Goal: Task Accomplishment & Management: Use online tool/utility

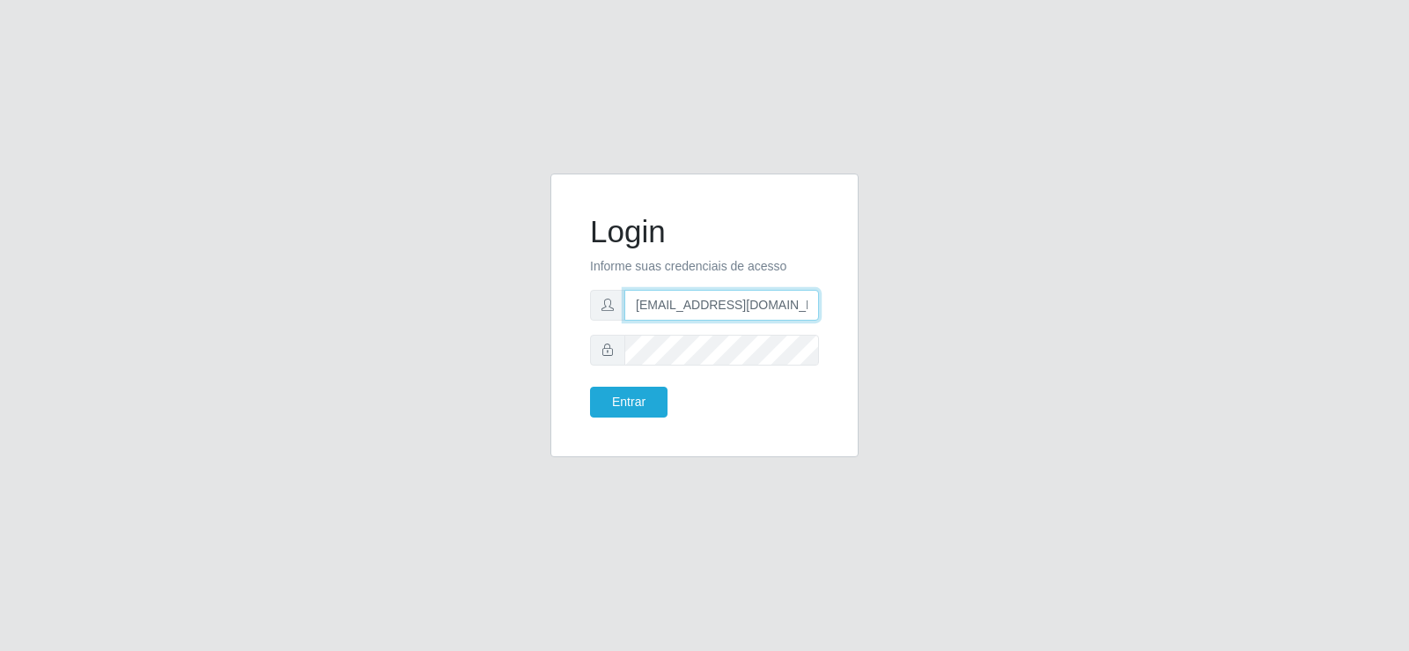
drag, startPoint x: 763, startPoint y: 306, endPoint x: 477, endPoint y: 300, distance: 285.5
click at [477, 300] on div "Login Informe suas credenciais de acesso [EMAIL_ADDRESS][DOMAIN_NAME] Entrar" at bounding box center [705, 326] width 1004 height 305
type input "@[DOMAIN_NAME]"
drag, startPoint x: 708, startPoint y: 322, endPoint x: 446, endPoint y: 317, distance: 262.6
click at [442, 318] on div "Login Informe suas credenciais de acesso @[DOMAIN_NAME] Entrar" at bounding box center [705, 326] width 1004 height 305
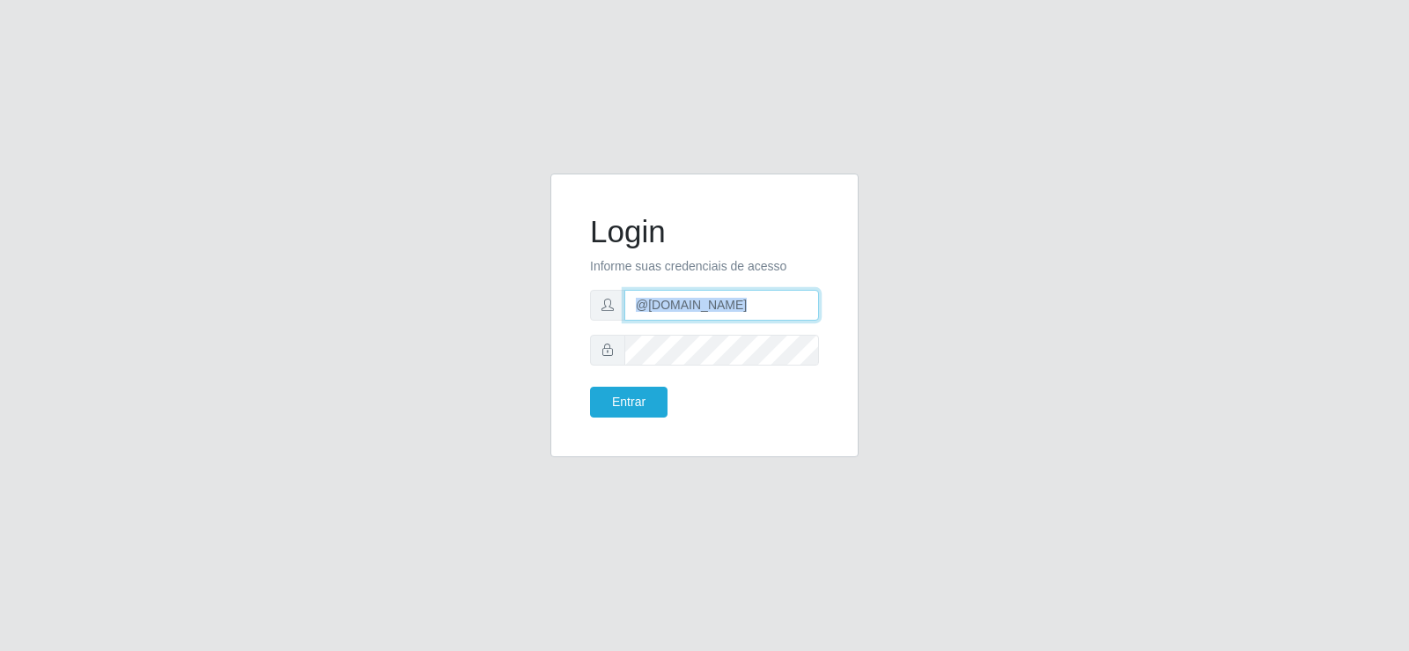
click at [754, 309] on input "@[DOMAIN_NAME]" at bounding box center [722, 305] width 195 height 31
click at [753, 309] on input "@[DOMAIN_NAME]" at bounding box center [722, 305] width 195 height 31
drag, startPoint x: 588, startPoint y: 317, endPoint x: 444, endPoint y: 336, distance: 145.6
click at [444, 336] on div "Login Informe suas credenciais de acesso @[DOMAIN_NAME] Entrar" at bounding box center [705, 326] width 1004 height 305
type input "[EMAIL_ADDRESS][DOMAIN_NAME]"
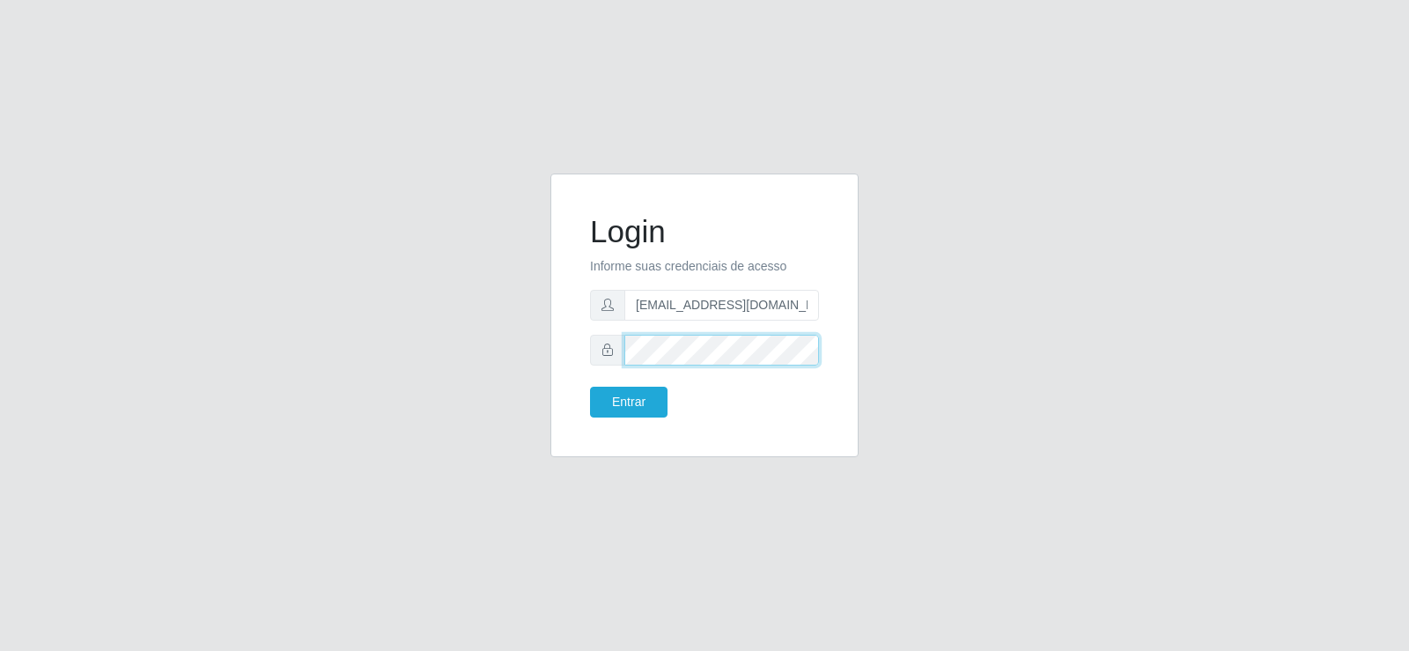
click at [438, 352] on div "Login Informe suas credenciais de acesso [EMAIL_ADDRESS][DOMAIN_NAME] Entrar" at bounding box center [705, 326] width 1004 height 305
click at [590, 387] on button "Entrar" at bounding box center [629, 402] width 78 height 31
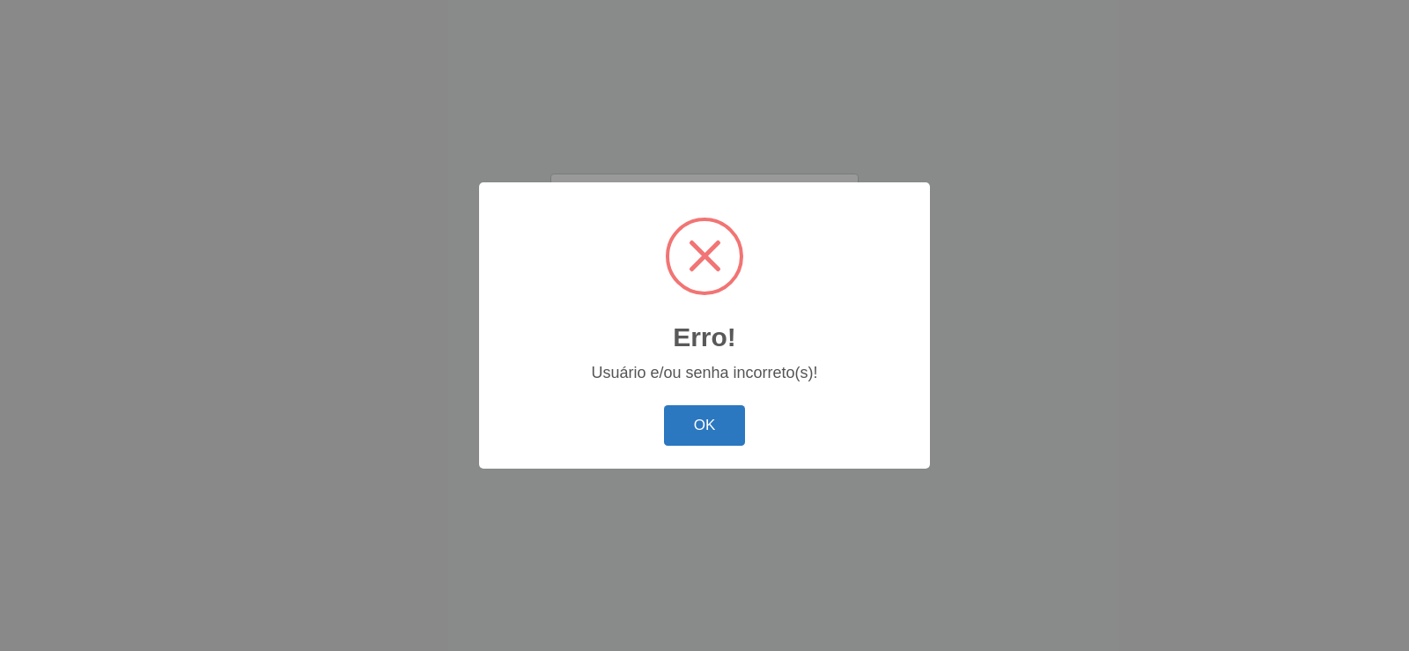
click at [694, 428] on button "OK" at bounding box center [705, 425] width 82 height 41
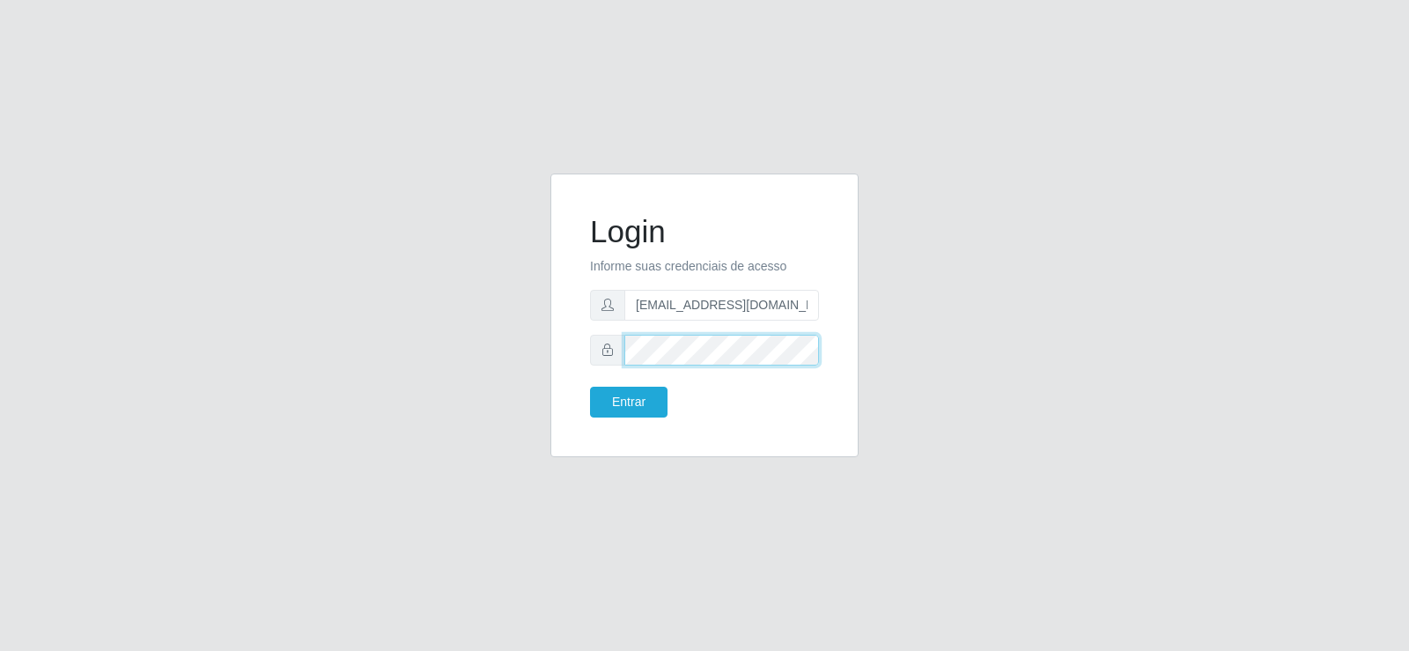
click at [512, 360] on div "Login Informe suas credenciais de acesso [EMAIL_ADDRESS][DOMAIN_NAME] Entrar" at bounding box center [705, 326] width 1004 height 305
click at [506, 351] on div "Login Informe suas credenciais de acesso [EMAIL_ADDRESS][DOMAIN_NAME] Entrar" at bounding box center [705, 326] width 1004 height 305
click at [590, 387] on button "Entrar" at bounding box center [629, 402] width 78 height 31
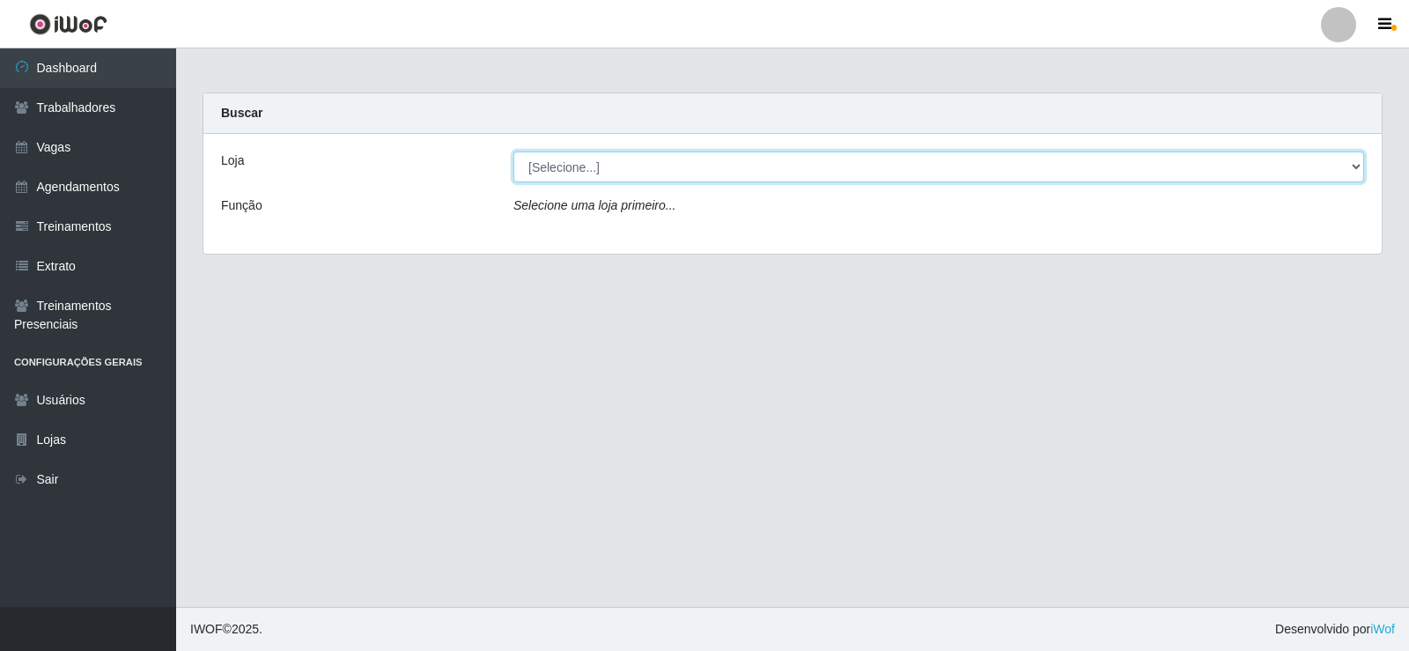
click at [626, 169] on select "[Selecione...] Supermercado Tadeu - [GEOGRAPHIC_DATA]" at bounding box center [939, 167] width 851 height 31
select select "195"
click at [514, 152] on select "[Selecione...] Supermercado Tadeu - [GEOGRAPHIC_DATA]" at bounding box center [939, 167] width 851 height 31
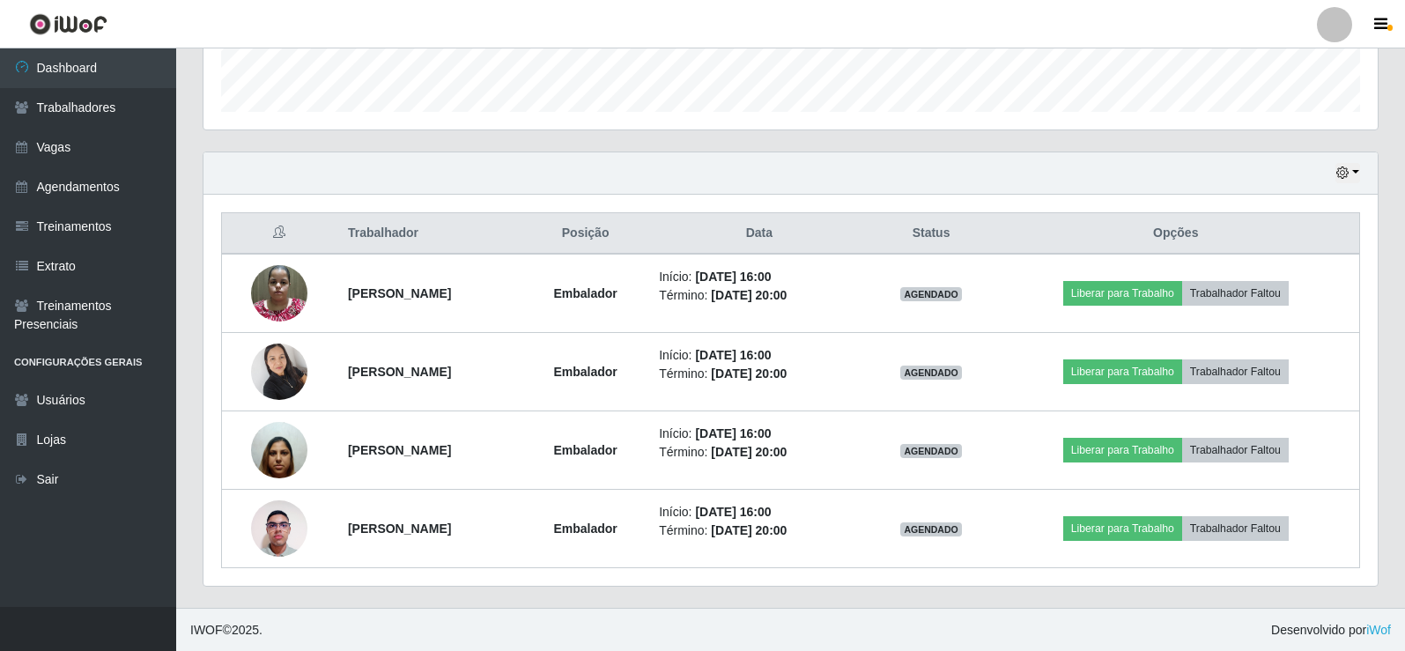
scroll to position [519, 0]
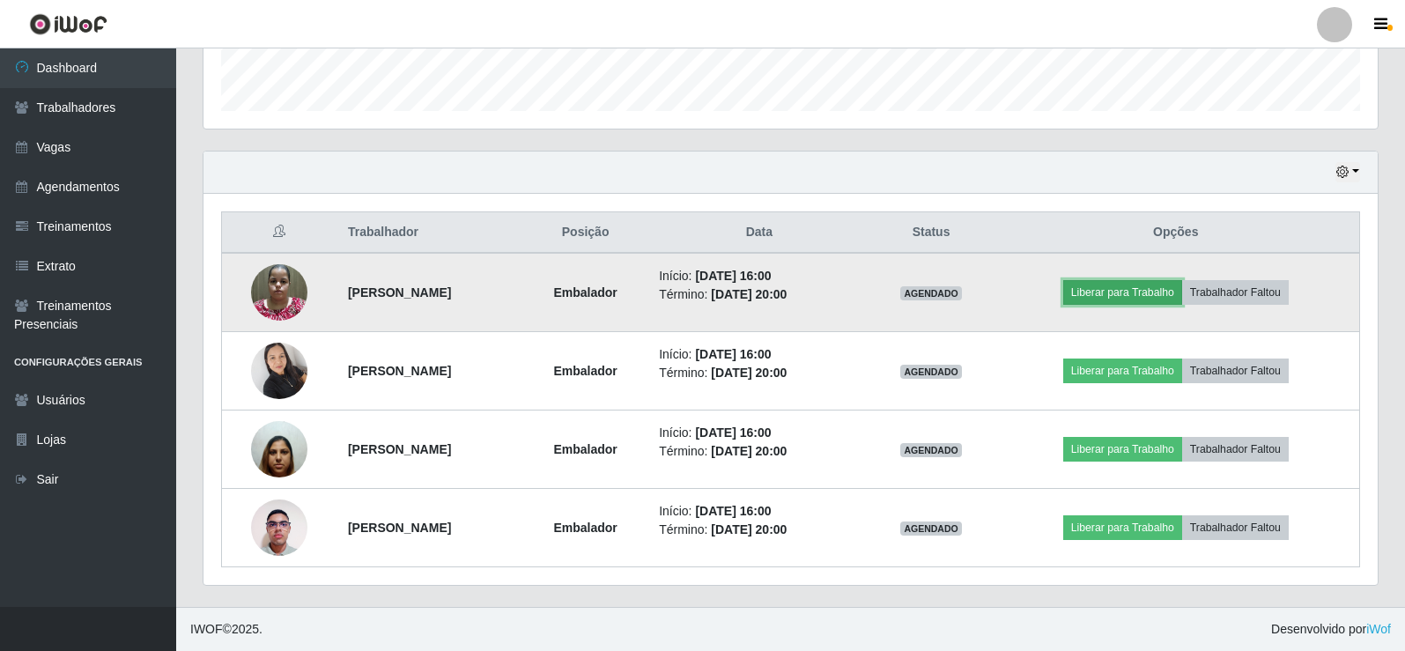
click at [1138, 292] on button "Liberar para Trabalho" at bounding box center [1122, 292] width 119 height 25
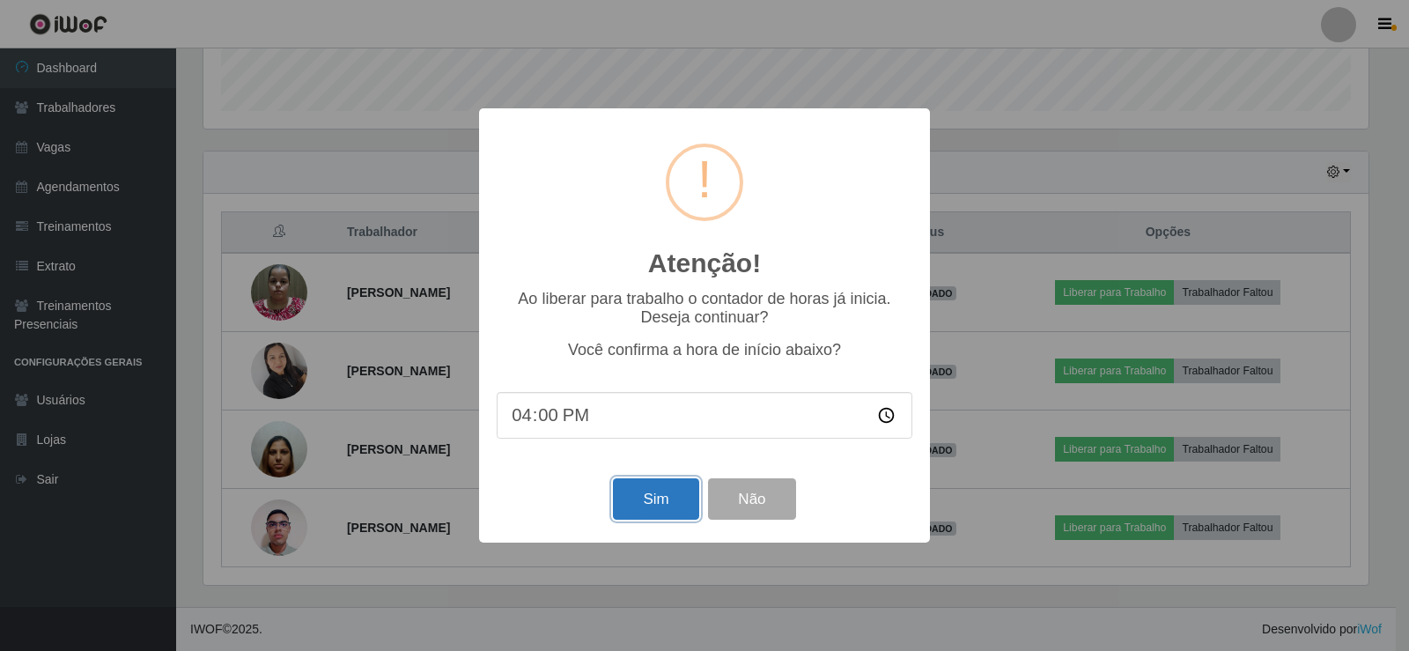
click at [654, 502] on button "Sim" at bounding box center [655, 498] width 85 height 41
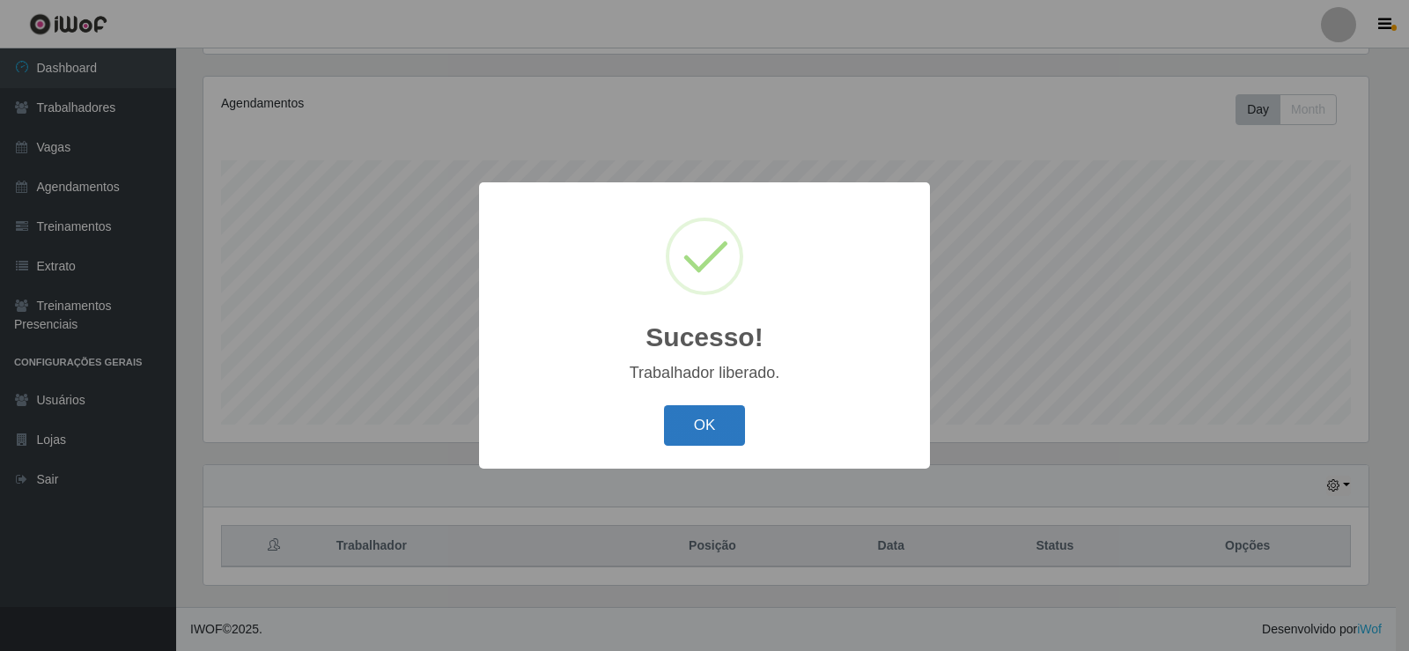
click at [706, 424] on button "OK" at bounding box center [705, 425] width 82 height 41
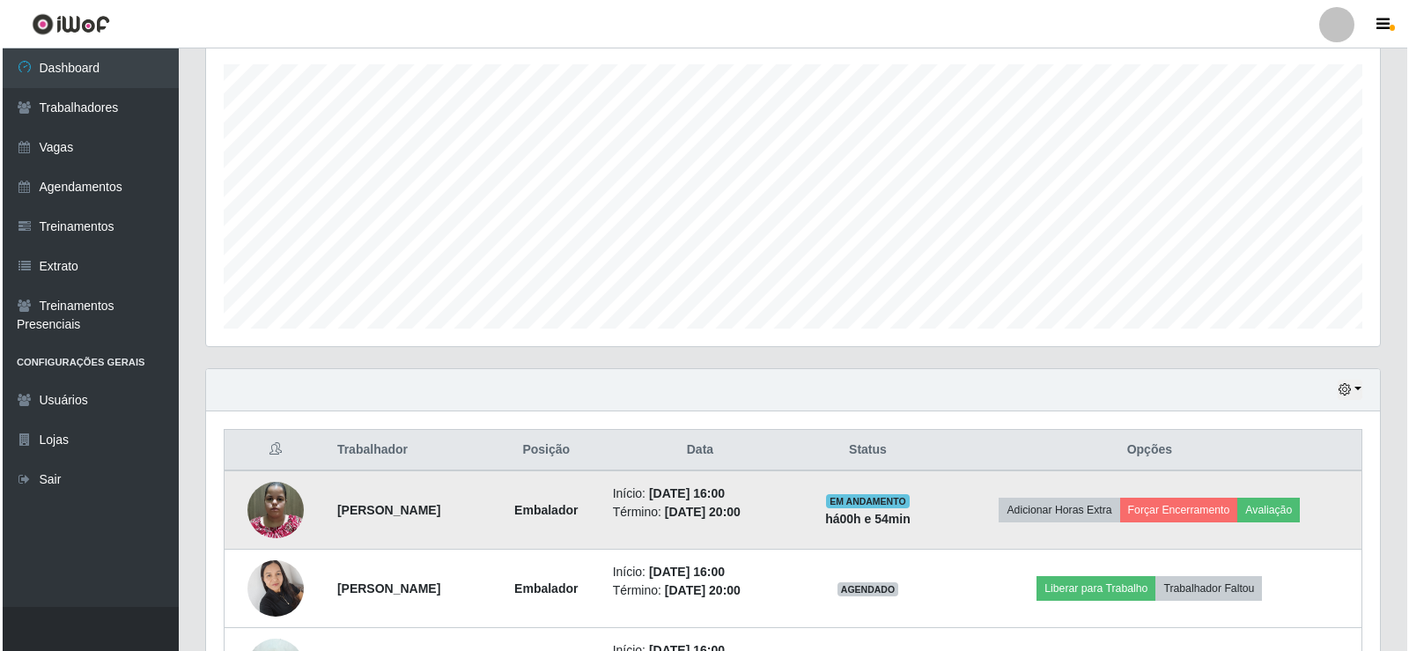
scroll to position [470, 0]
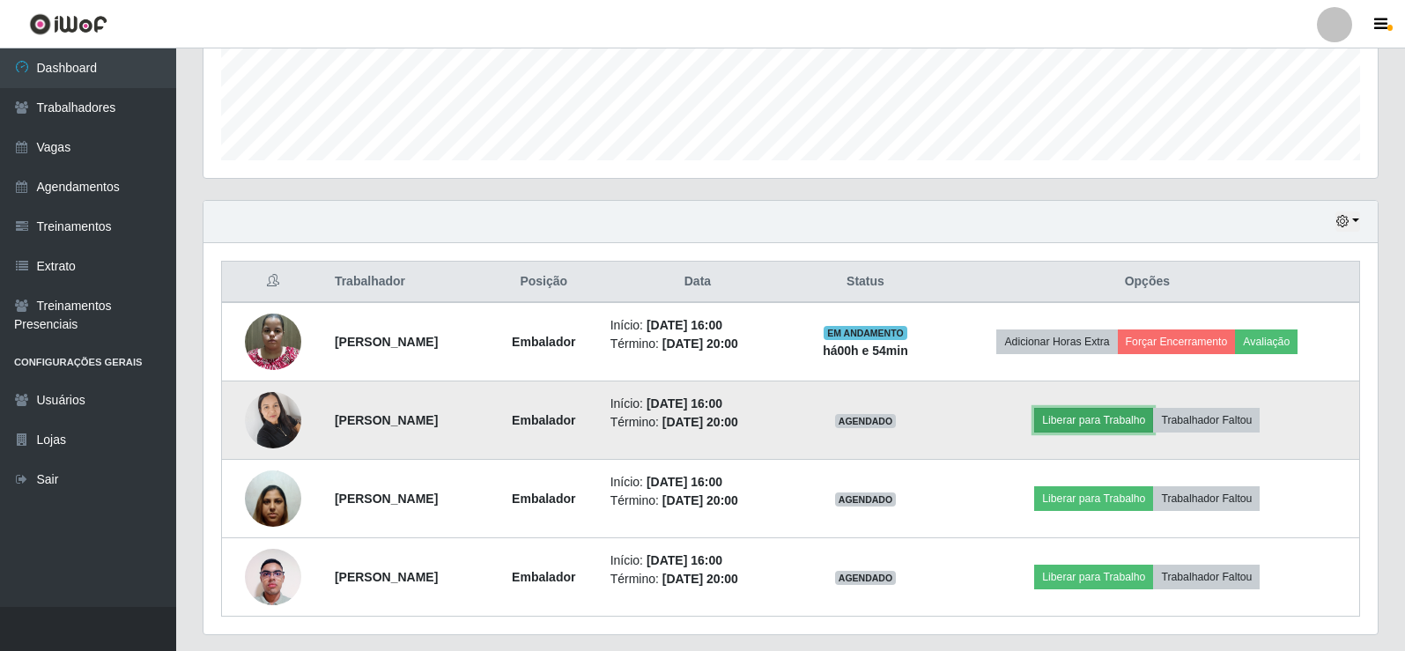
click at [1132, 419] on button "Liberar para Trabalho" at bounding box center [1093, 420] width 119 height 25
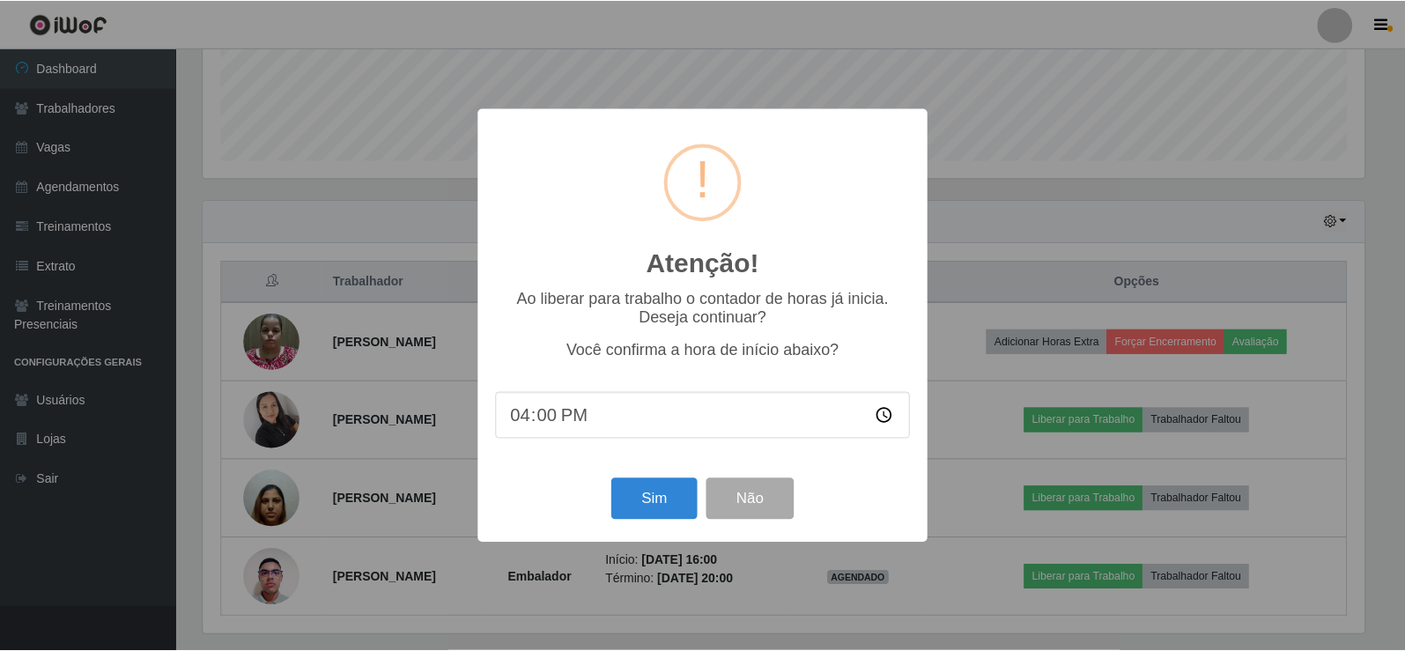
scroll to position [366, 1165]
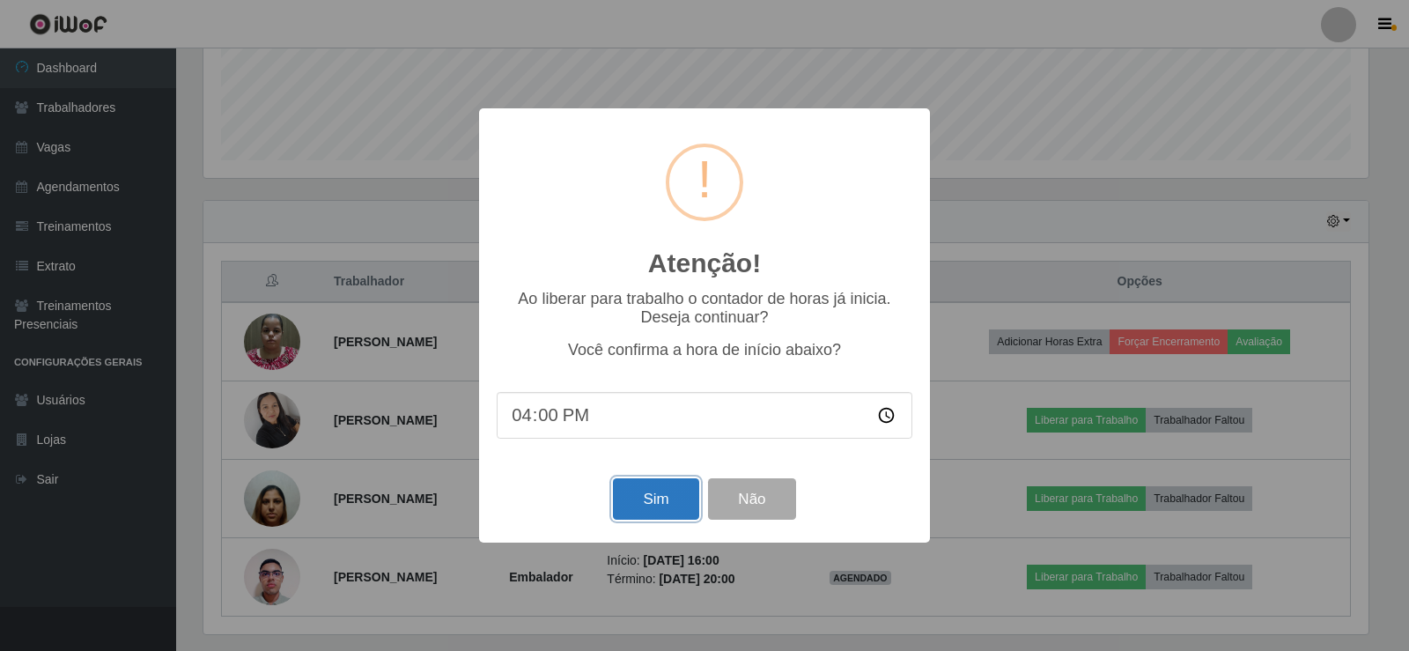
click at [647, 505] on button "Sim" at bounding box center [655, 498] width 85 height 41
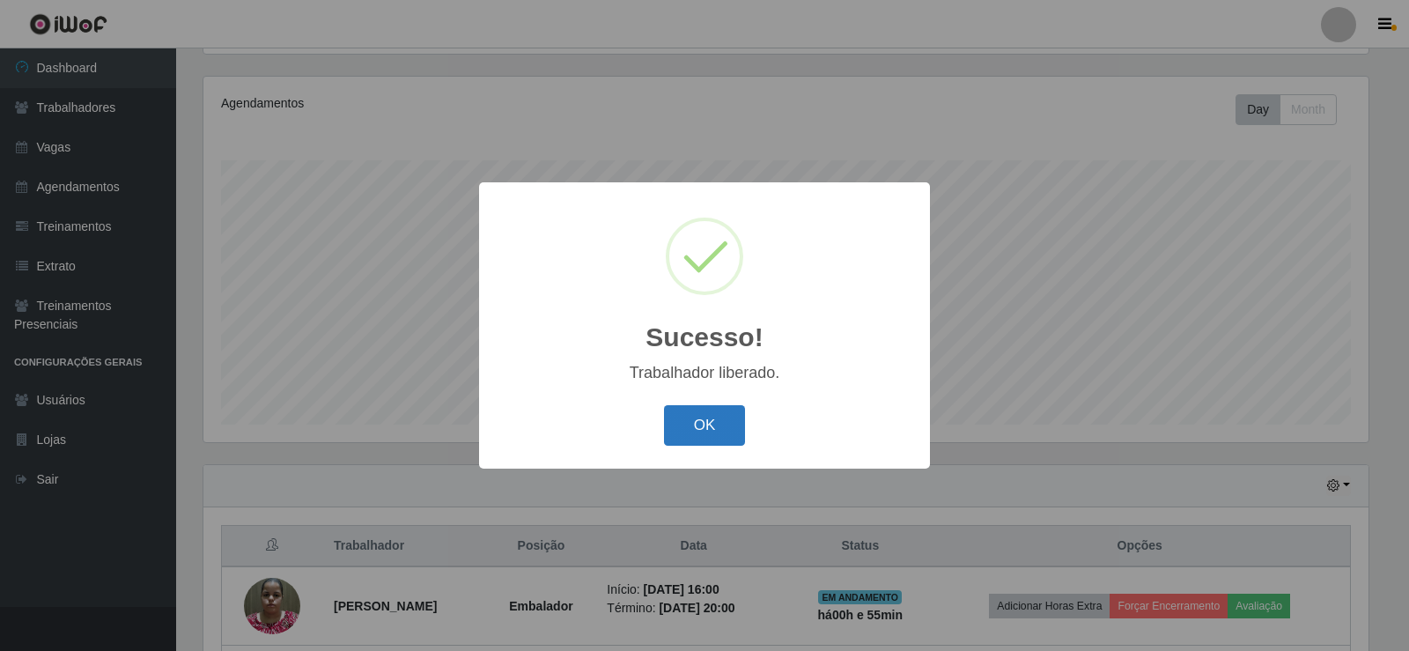
click at [706, 444] on button "OK" at bounding box center [705, 425] width 82 height 41
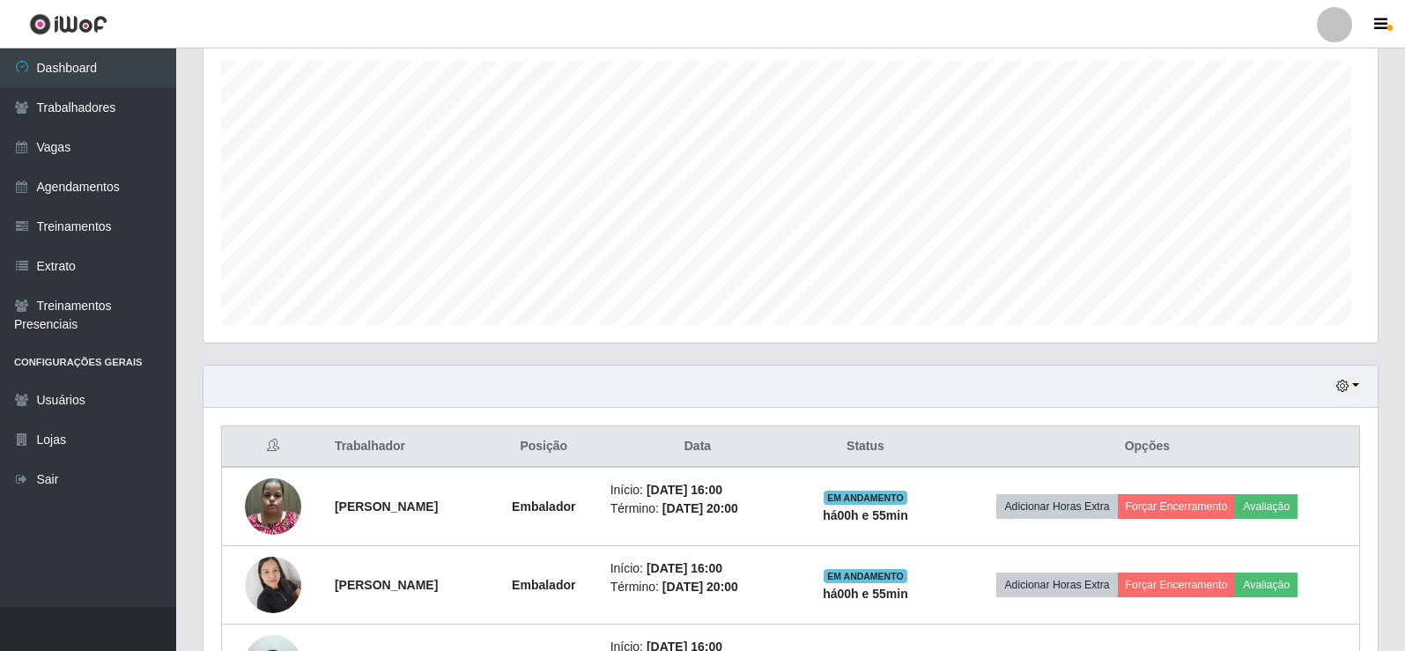
scroll to position [470, 0]
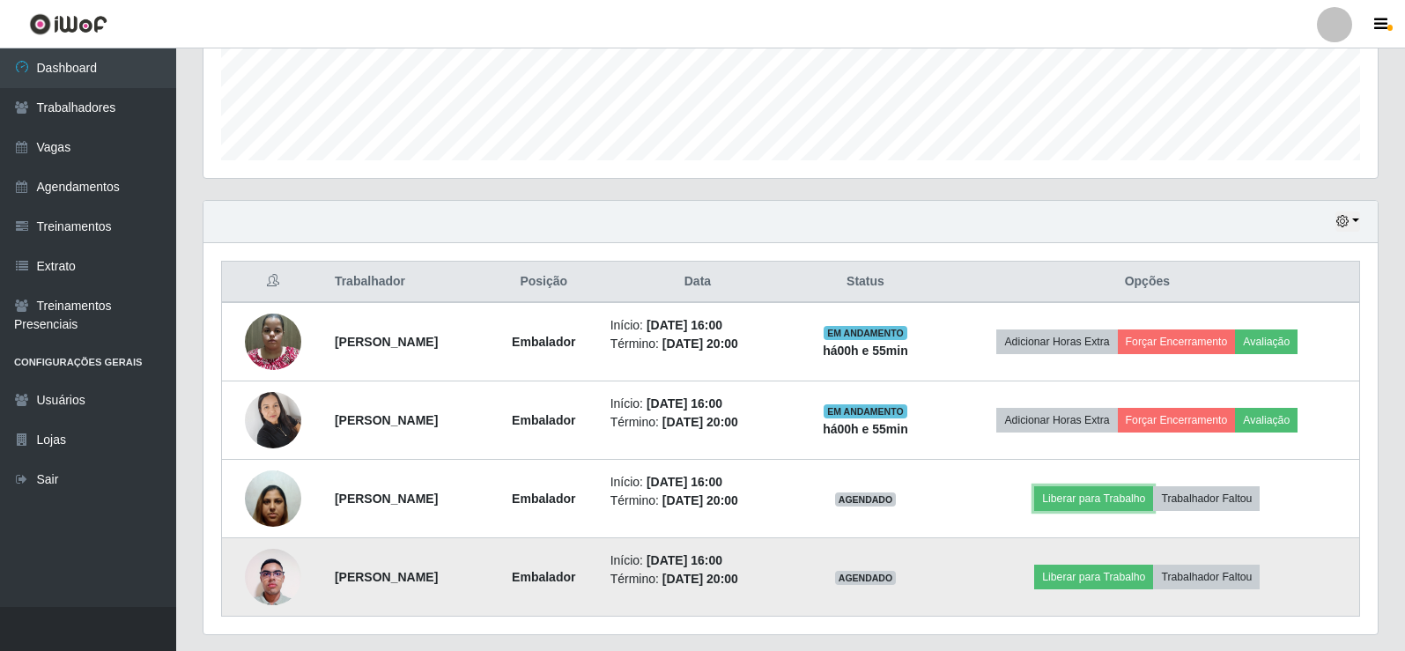
drag, startPoint x: 1081, startPoint y: 499, endPoint x: 854, endPoint y: 554, distance: 233.1
click at [1049, 520] on td "Liberar para Trabalho Trabalhador Faltou" at bounding box center [1148, 499] width 425 height 78
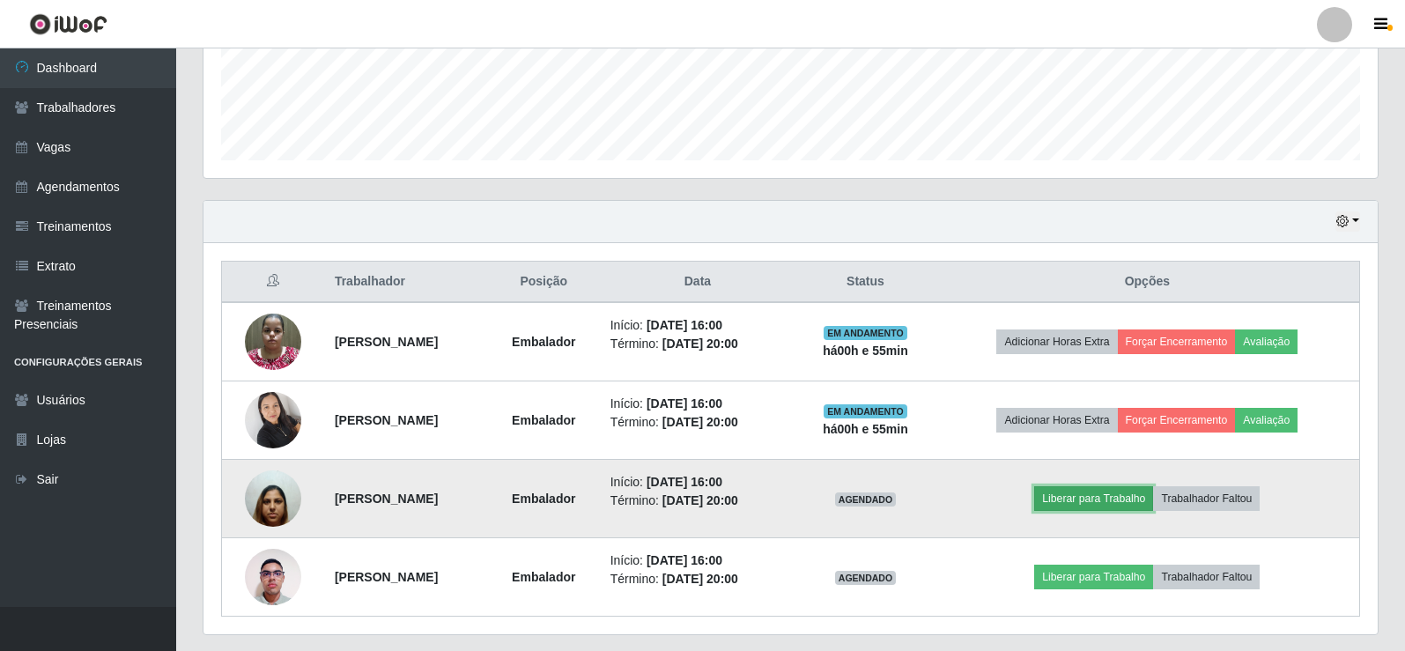
drag, startPoint x: 1115, startPoint y: 499, endPoint x: 1106, endPoint y: 499, distance: 9.7
click at [1106, 499] on button "Liberar para Trabalho" at bounding box center [1093, 498] width 119 height 25
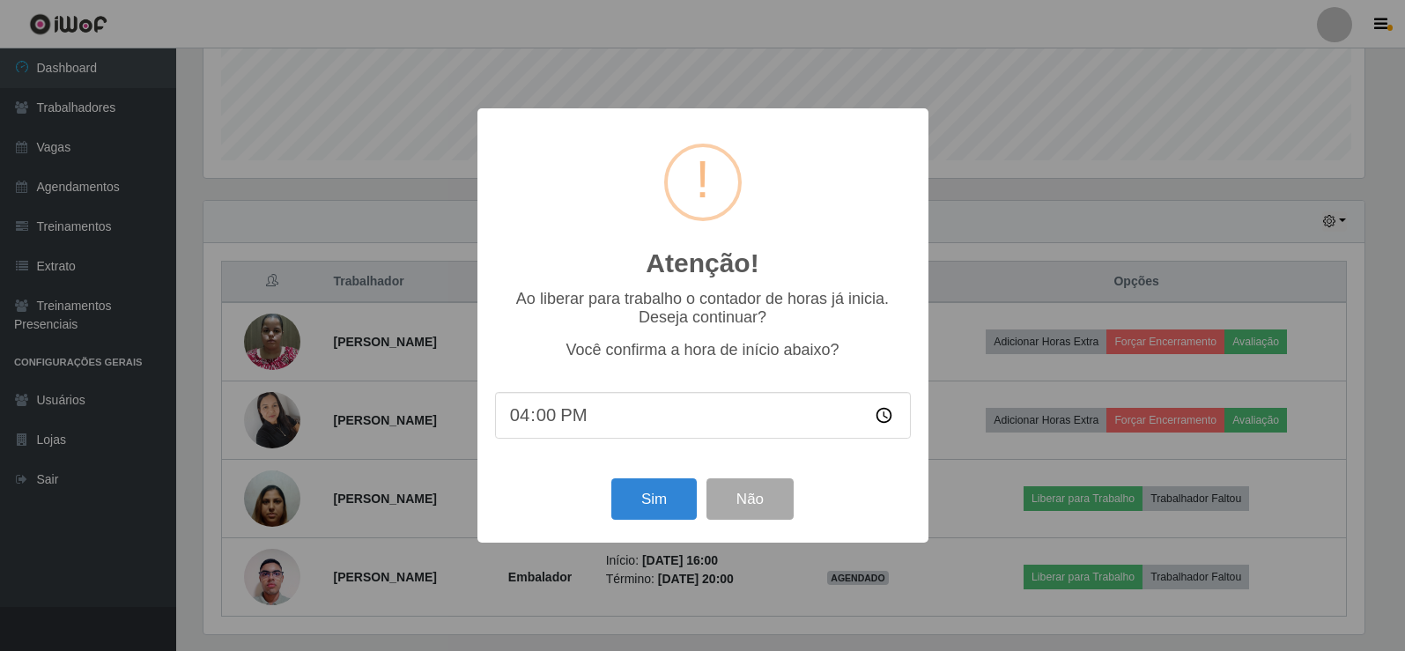
scroll to position [366, 1165]
click at [629, 488] on button "Sim" at bounding box center [655, 498] width 85 height 41
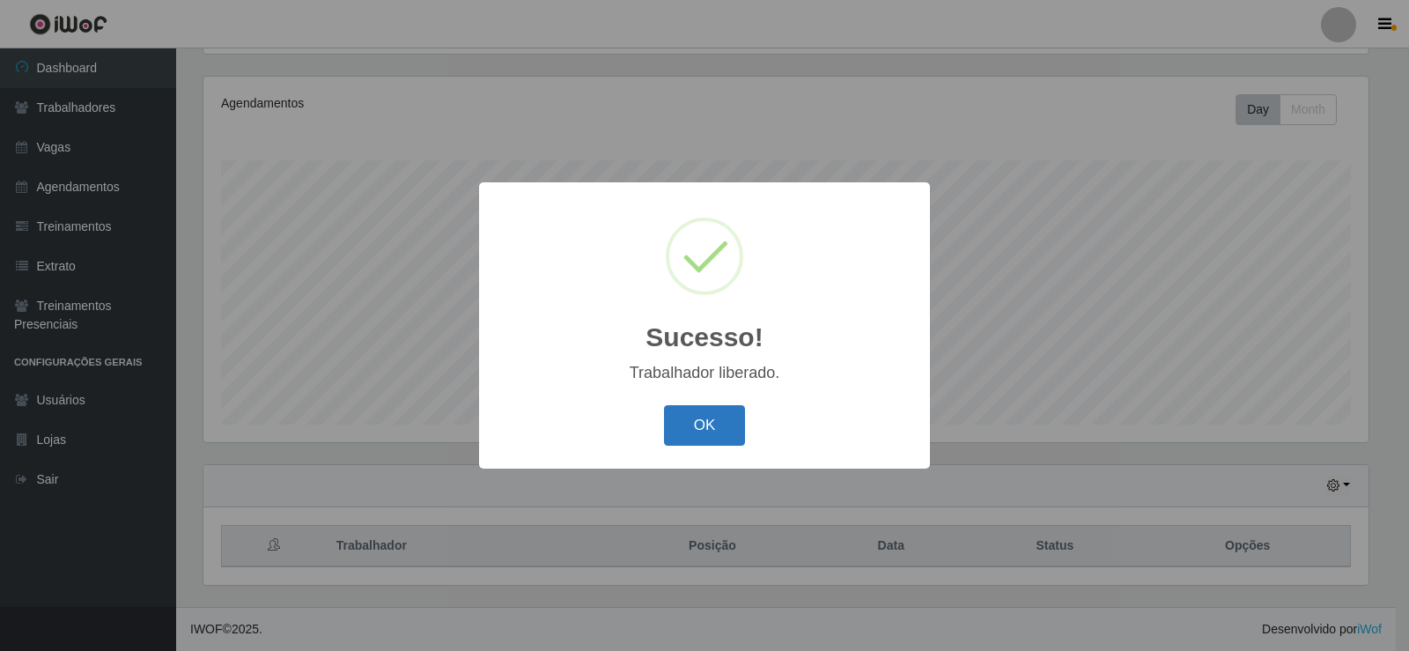
click at [684, 430] on button "OK" at bounding box center [705, 425] width 82 height 41
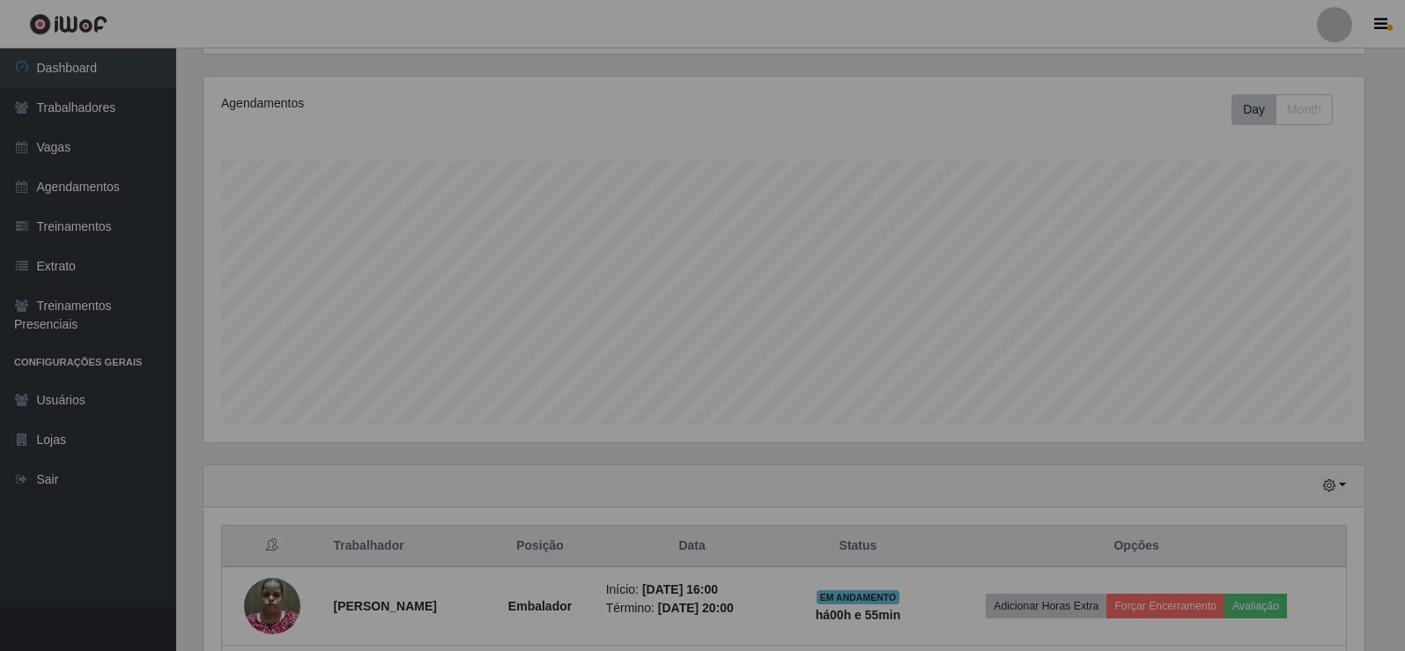
scroll to position [0, 0]
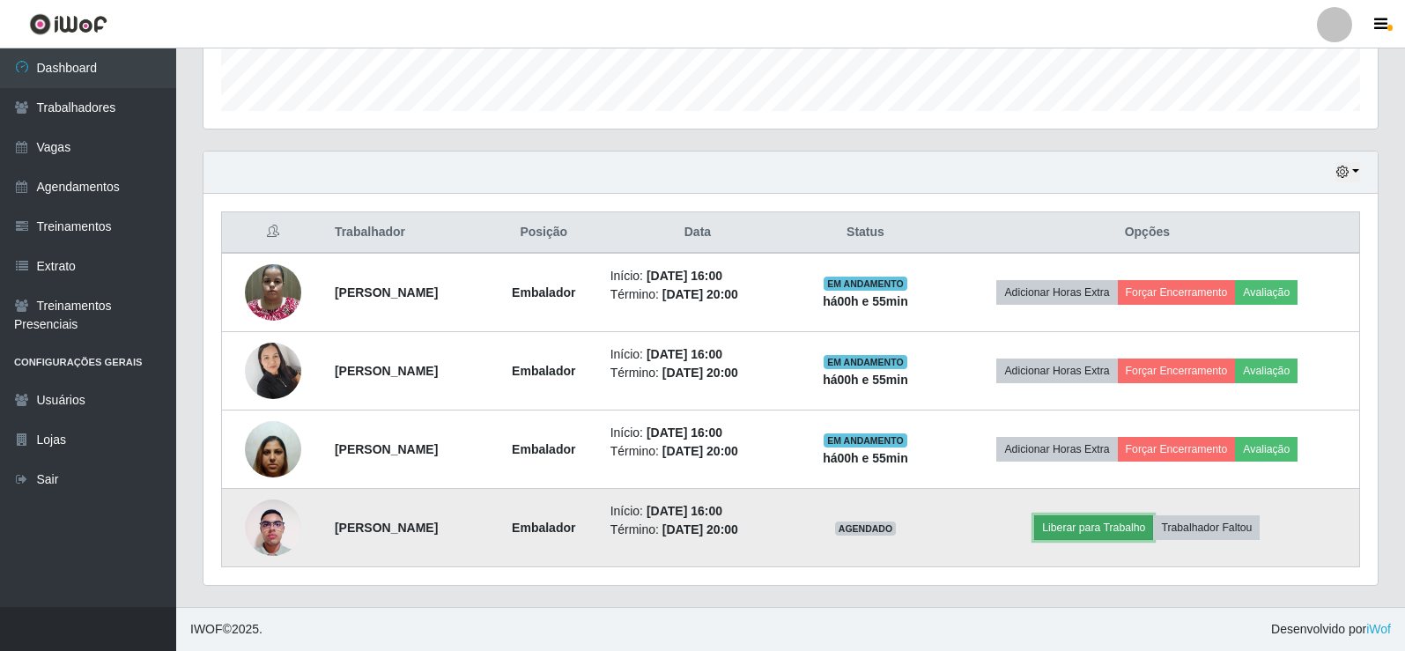
click at [1089, 530] on button "Liberar para Trabalho" at bounding box center [1093, 527] width 119 height 25
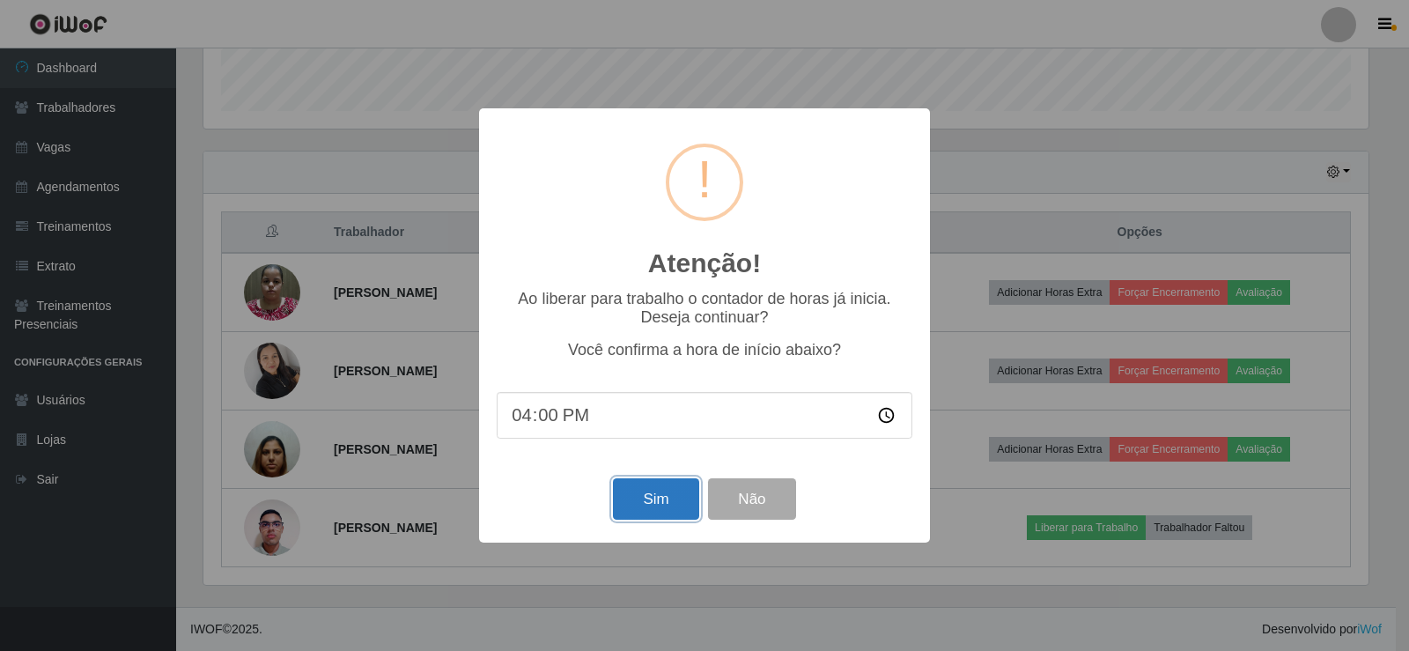
click at [626, 490] on button "Sim" at bounding box center [655, 498] width 85 height 41
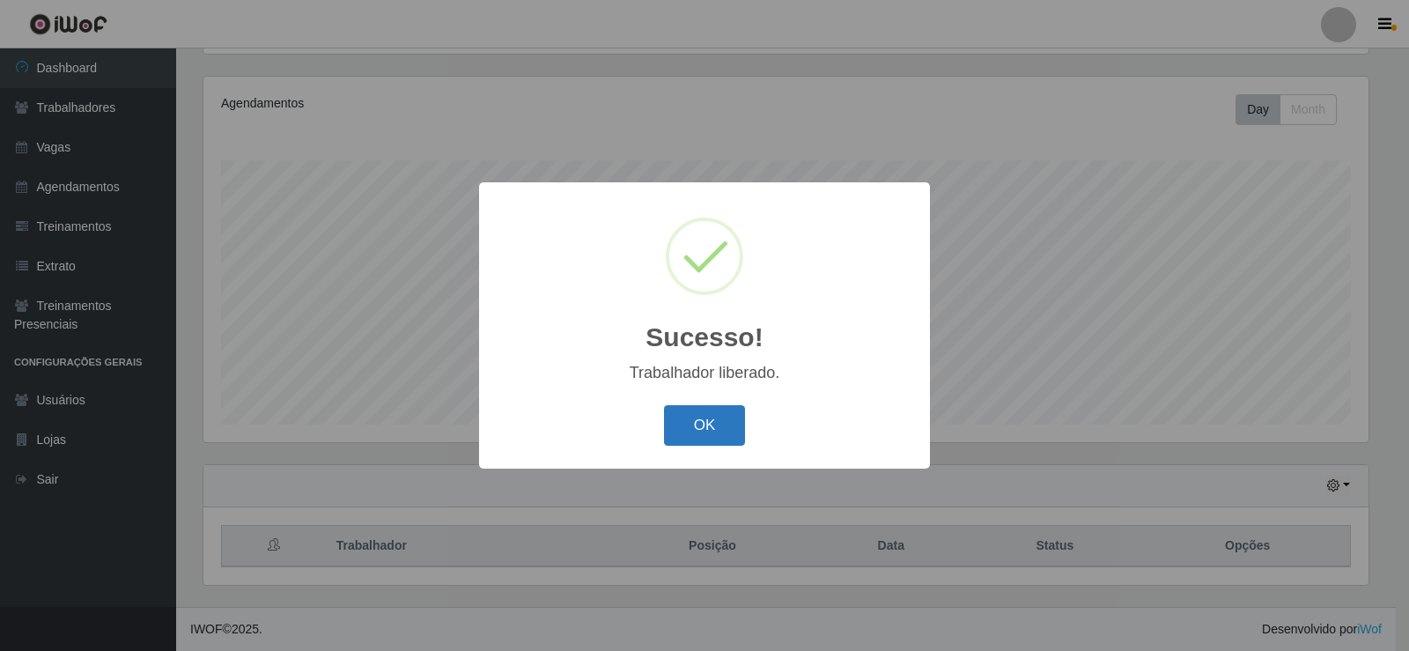
drag, startPoint x: 706, startPoint y: 403, endPoint x: 701, endPoint y: 427, distance: 24.2
click at [701, 427] on div "OK Cancel" at bounding box center [705, 425] width 416 height 50
click at [699, 437] on button "OK" at bounding box center [705, 425] width 82 height 41
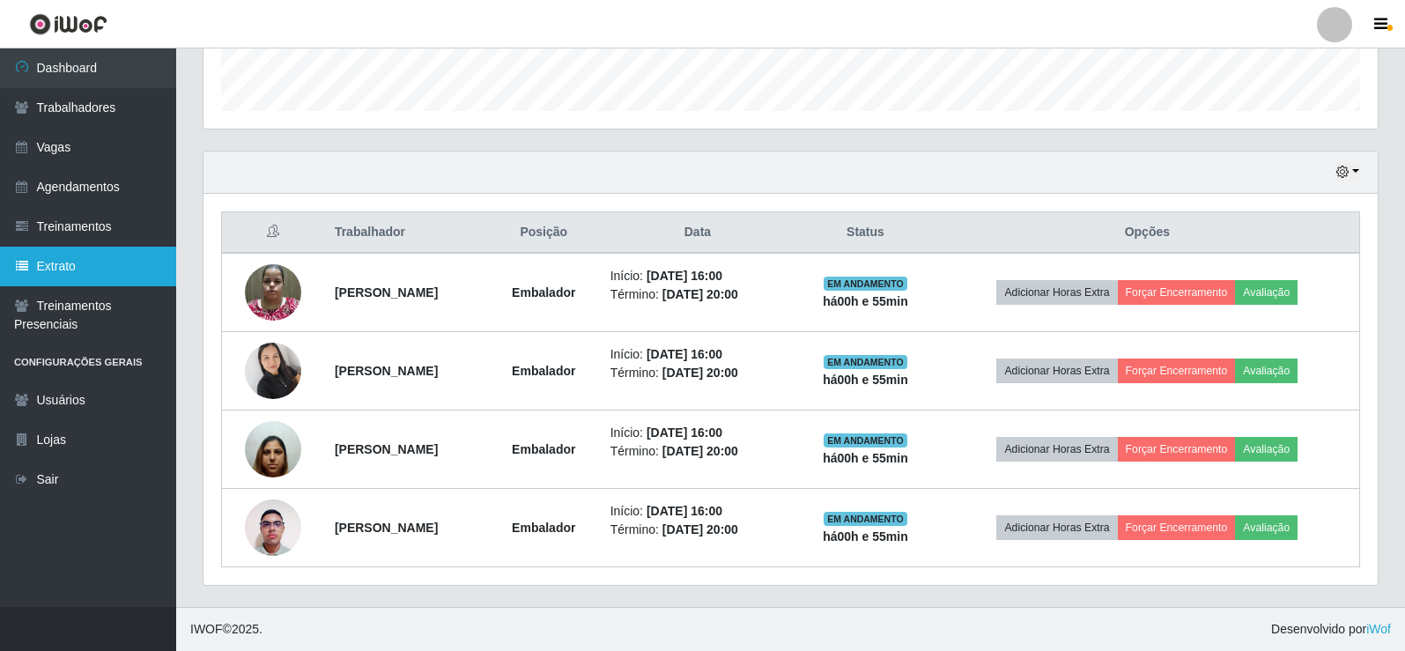
click at [70, 250] on link "Extrato" at bounding box center [88, 267] width 176 height 40
